Goal: Communication & Community: Answer question/provide support

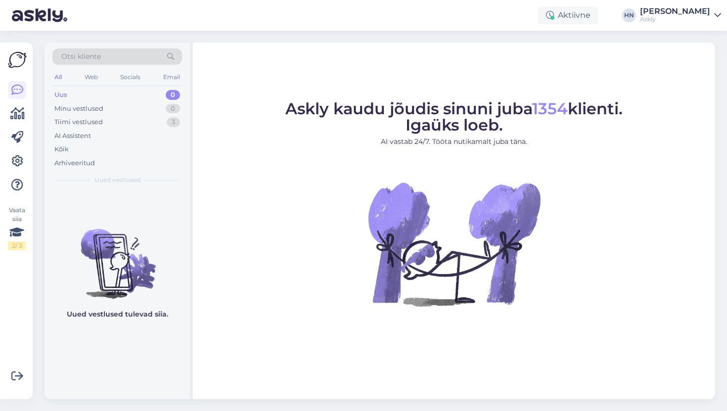
click at [137, 85] on div "All Web Socials Email" at bounding box center [117, 78] width 130 height 15
click at [132, 124] on div "Tiimi vestlused 3" at bounding box center [117, 122] width 130 height 14
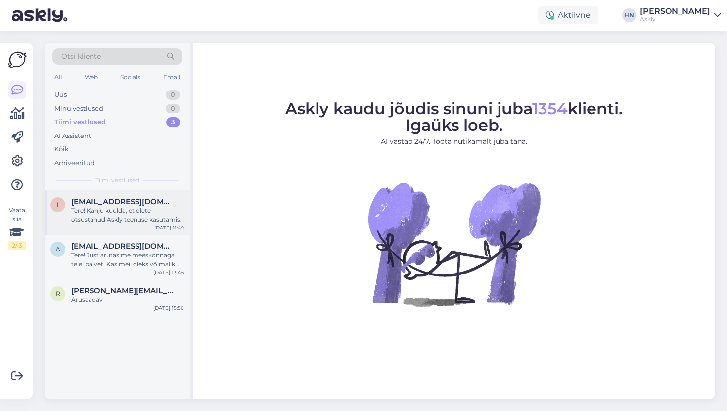
click at [109, 207] on div "Tere! Kahju kuulda, et olete otsustanud Askly teenuse kasutamise lõpetada. Teie…" at bounding box center [127, 215] width 113 height 18
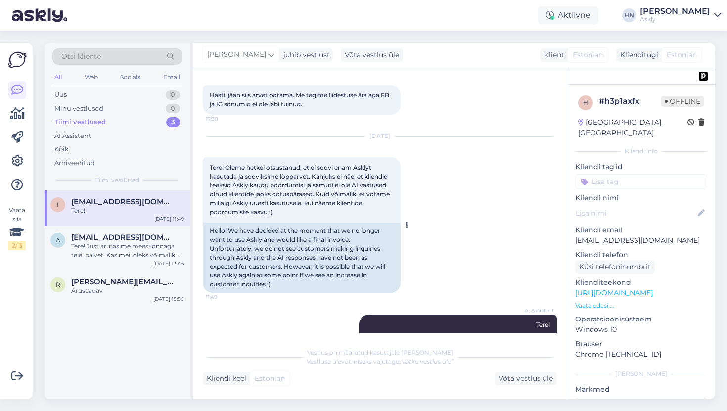
scroll to position [1552, 0]
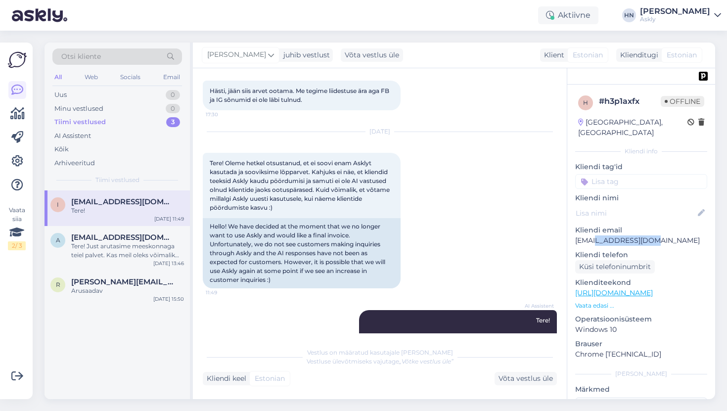
drag, startPoint x: 596, startPoint y: 230, endPoint x: 683, endPoint y: 236, distance: 87.2
click at [683, 236] on div "h # h3p1axfx Offline [GEOGRAPHIC_DATA], [GEOGRAPHIC_DATA] Kliendi info Kliendi …" at bounding box center [641, 293] width 148 height 417
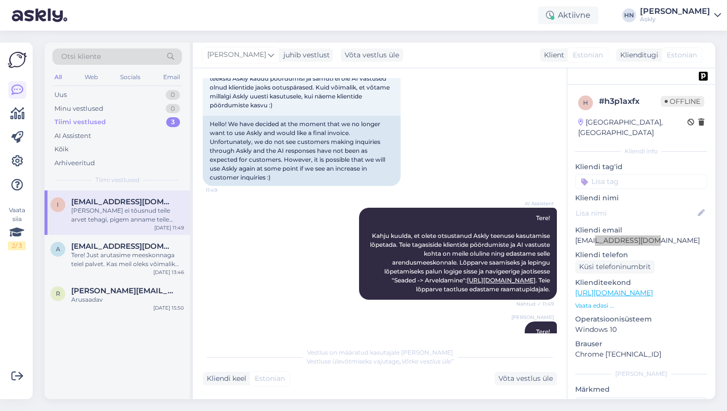
scroll to position [1665, 0]
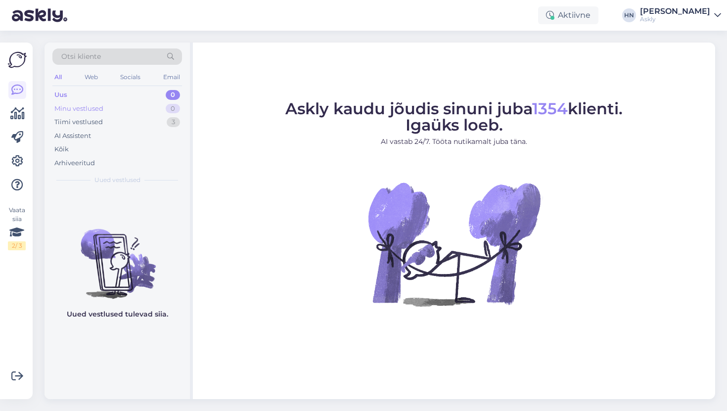
click at [135, 113] on div "Minu vestlused 0" at bounding box center [117, 109] width 130 height 14
click at [132, 124] on div "Tiimi vestlused 3" at bounding box center [117, 122] width 130 height 14
